Goal: Find specific page/section: Find specific page/section

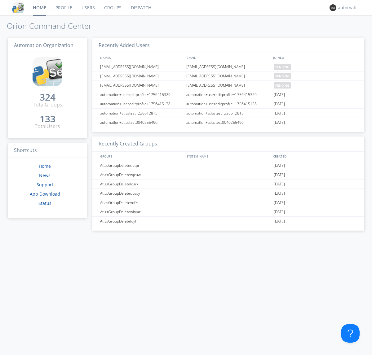
click at [140, 8] on link "Dispatch" at bounding box center [141, 7] width 30 height 15
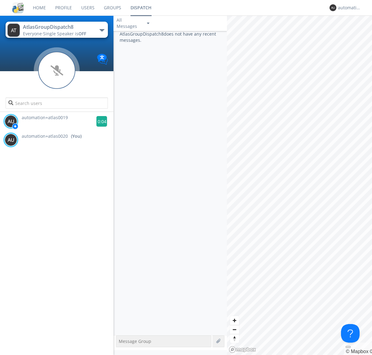
click at [99, 121] on g at bounding box center [101, 121] width 11 height 11
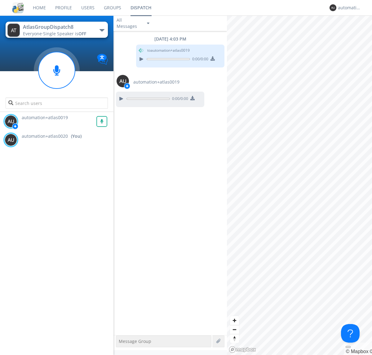
click at [133, 23] on div "All Messages" at bounding box center [128, 23] width 31 height 14
click at [133, 46] on div "Direct Only" at bounding box center [133, 46] width 40 height 11
click at [133, 23] on div "All Messages" at bounding box center [128, 23] width 31 height 14
click at [133, 57] on div "Group Only" at bounding box center [133, 57] width 40 height 11
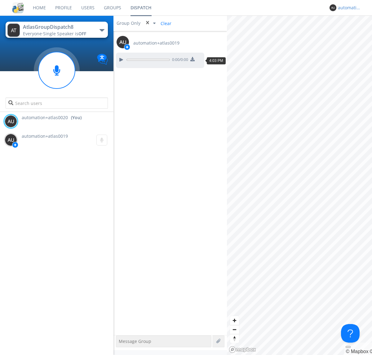
click at [348, 8] on div "automation+atlas0020" at bounding box center [349, 8] width 23 height 6
